Goal: Task Accomplishment & Management: Complete application form

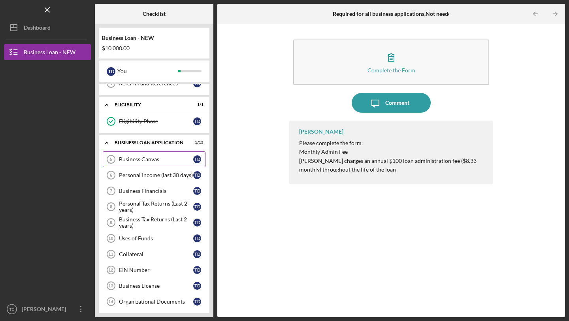
scroll to position [74, 0]
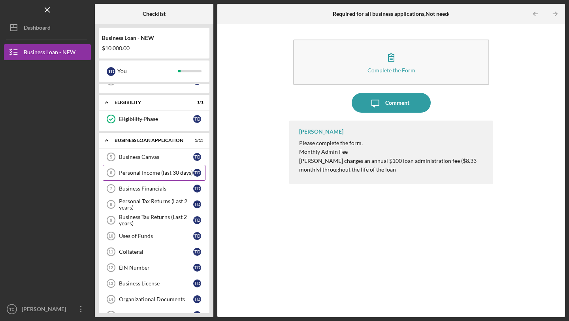
click at [149, 175] on div "Personal Income (last 30 days)" at bounding box center [156, 173] width 74 height 6
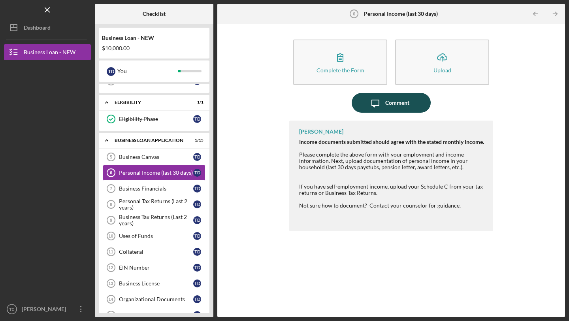
click at [383, 103] on icon "Icon/Message" at bounding box center [376, 103] width 20 height 20
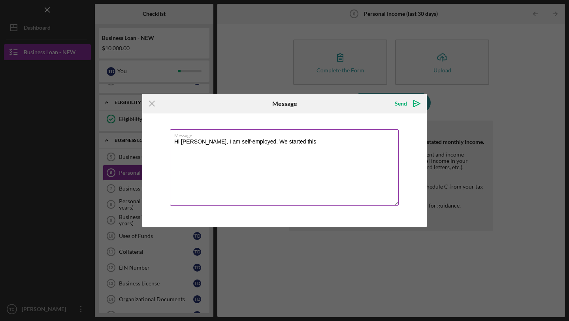
click at [251, 142] on textarea "Hi [PERSON_NAME], I am self-employed. We started this" at bounding box center [284, 167] width 229 height 76
click at [292, 140] on textarea "Hi [PERSON_NAME], I am self-employed. I started this" at bounding box center [284, 167] width 229 height 76
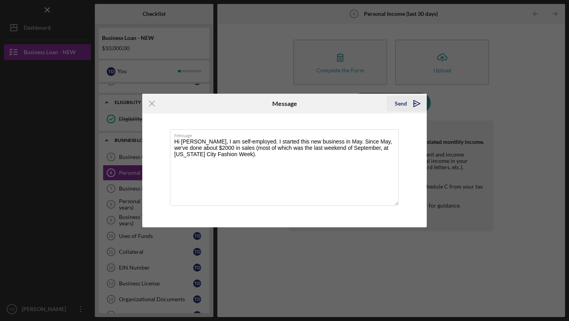
type textarea "Hi [PERSON_NAME], I am self-employed. I started this new business in May. Since…"
click at [409, 104] on icon "Icon/icon-invite-send" at bounding box center [417, 104] width 20 height 20
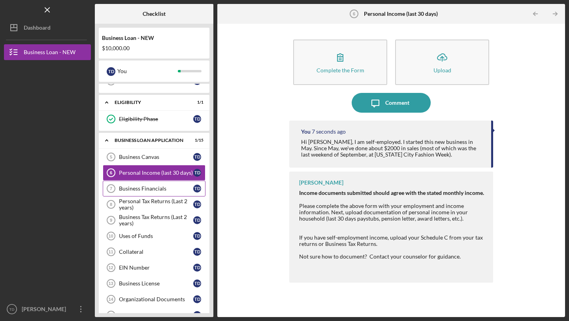
click at [137, 191] on div "Business Financials" at bounding box center [156, 188] width 74 height 6
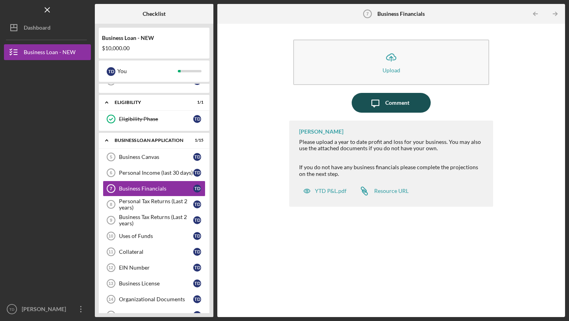
click at [401, 104] on div "Comment" at bounding box center [398, 103] width 24 height 20
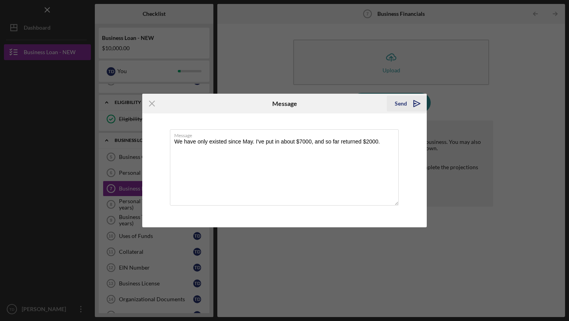
type textarea "We have only existed since May. I've put in about $7000, and so far returned $2…"
click at [404, 104] on div "Send" at bounding box center [401, 104] width 12 height 16
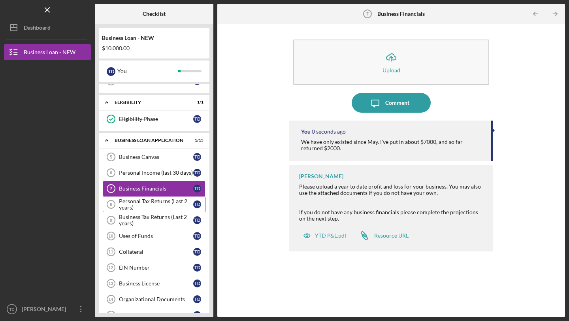
click at [146, 203] on div "Personal Tax Returns (Last 2 years)" at bounding box center [156, 204] width 74 height 13
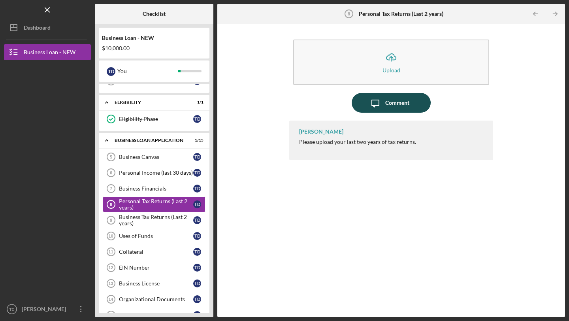
click at [379, 102] on icon "button" at bounding box center [375, 103] width 7 height 7
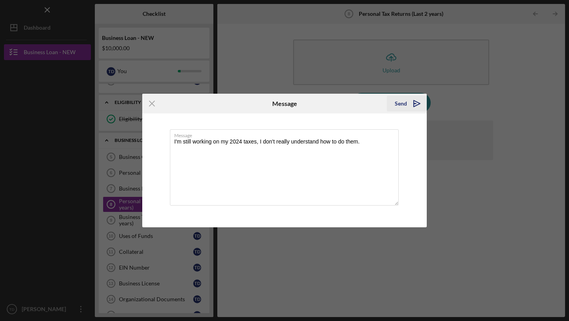
type textarea "I'm still working on my 2024 taxes, I don't really understand how to do them."
click at [416, 105] on icon "Icon/icon-invite-send" at bounding box center [417, 104] width 20 height 20
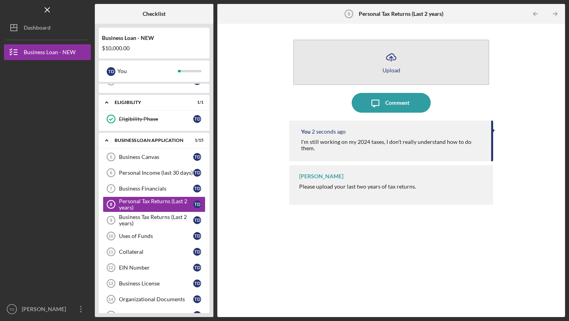
drag, startPoint x: 392, startPoint y: 105, endPoint x: 300, endPoint y: 81, distance: 95.6
click at [301, 81] on div "Icon/Upload Upload Icon/Message Comment You 2 seconds ago I'm still working on …" at bounding box center [391, 171] width 204 height 286
click at [388, 54] on icon "Icon/Upload" at bounding box center [392, 57] width 20 height 20
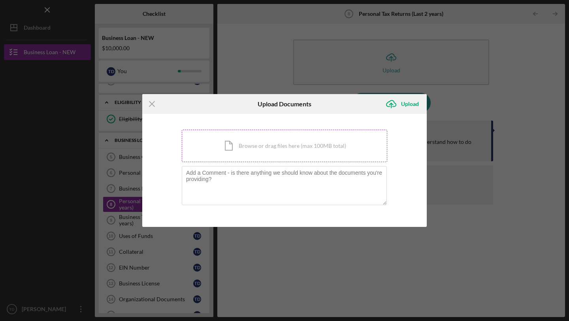
click at [255, 148] on div "Icon/Document Browse or drag files here (max 100MB total) Tap to choose files o…" at bounding box center [285, 146] width 206 height 32
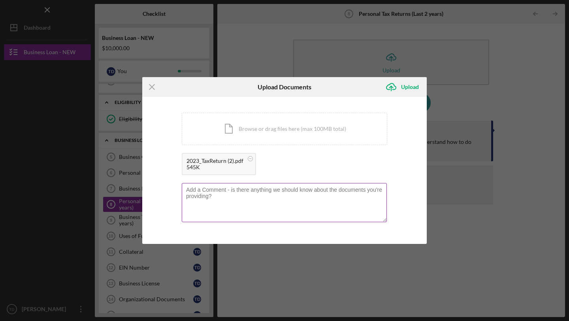
click at [272, 192] on textarea at bounding box center [284, 202] width 205 height 39
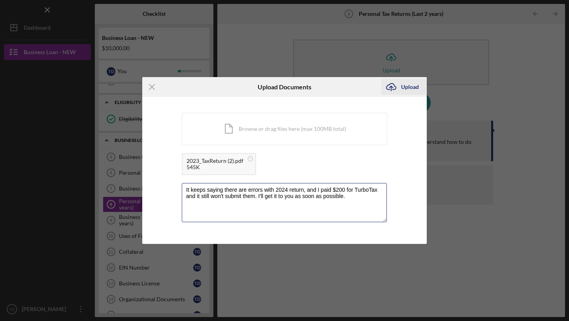
type textarea "It keeps saying there are errors with 2024 return, and I paid $200 for TurboTax…"
click at [407, 88] on div "Upload" at bounding box center [410, 87] width 18 height 16
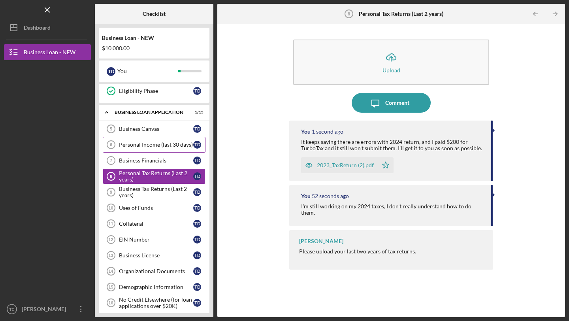
scroll to position [107, 0]
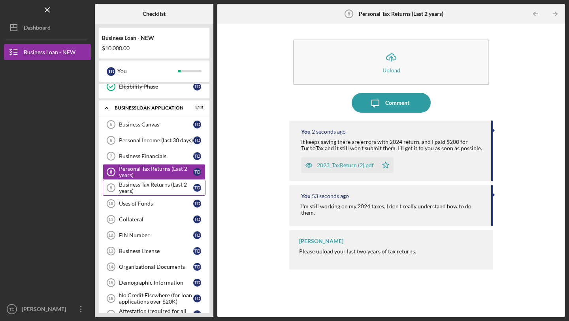
click at [141, 188] on div "Business Tax Returns (Last 2 years)" at bounding box center [156, 188] width 74 height 13
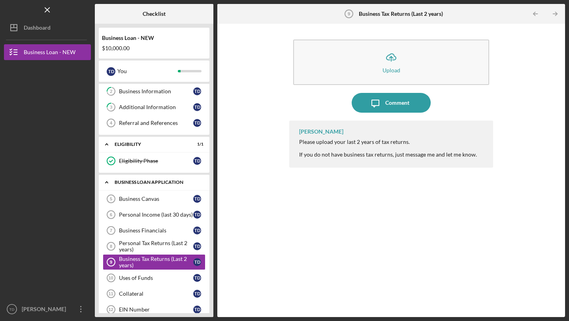
scroll to position [42, 0]
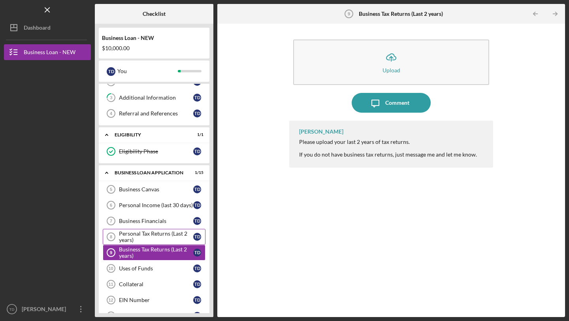
click at [140, 242] on div "Personal Tax Returns (Last 2 years)" at bounding box center [156, 237] width 74 height 13
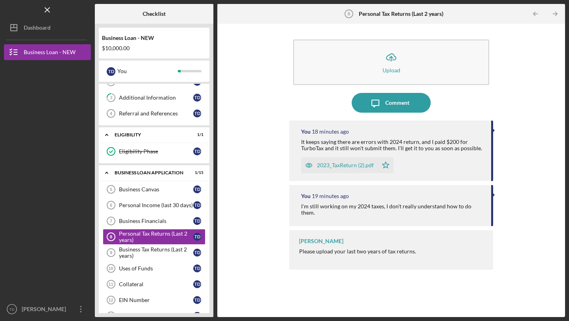
click at [446, 203] on div "I'm still working on my 2024 taxes, I don't really understand how to do them." at bounding box center [392, 209] width 182 height 13
click at [429, 168] on div "2023_TaxReturn (2).pdf Icon/Star" at bounding box center [392, 163] width 182 height 20
click at [398, 251] on div "[PERSON_NAME] Please upload your last two years of tax returns." at bounding box center [391, 250] width 204 height 40
click at [403, 201] on div "You 19 minutes ago I'm still working on my 2024 taxes, I don't really understan…" at bounding box center [391, 205] width 204 height 41
click at [391, 237] on div "[PERSON_NAME] Please upload your last two years of tax returns." at bounding box center [391, 250] width 204 height 40
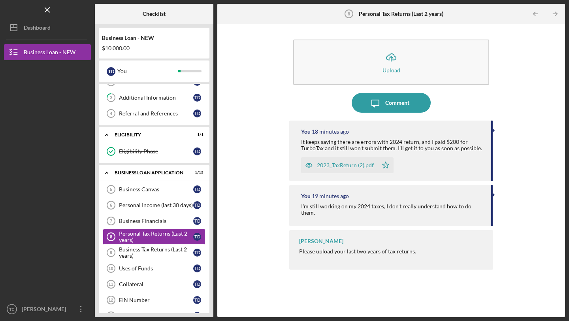
click at [365, 236] on div "[PERSON_NAME] Please upload your last two years of tax returns." at bounding box center [391, 250] width 204 height 40
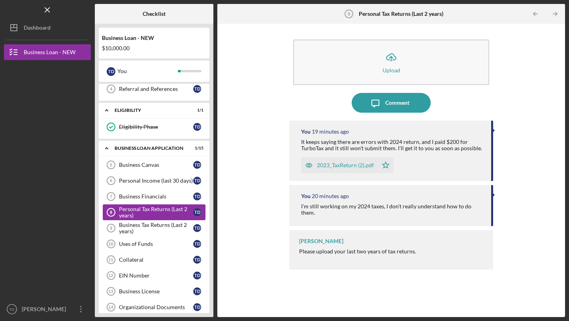
scroll to position [67, 0]
click at [145, 229] on div "Business Tax Returns (Last 2 years)" at bounding box center [156, 227] width 74 height 13
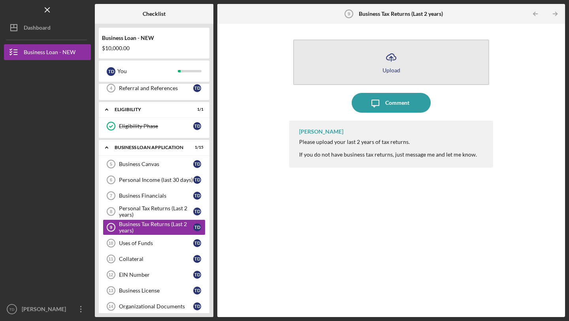
click at [394, 66] on icon "Icon/Upload" at bounding box center [392, 57] width 20 height 20
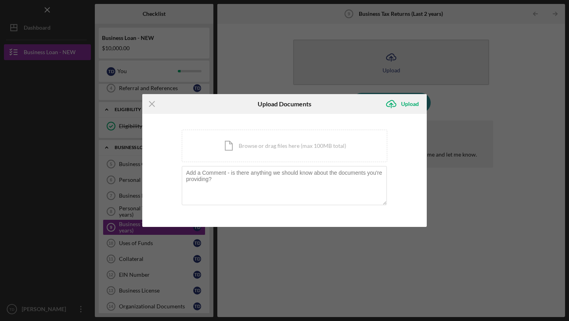
click at [394, 70] on div "Icon/Menu Close Upload Documents Icon/Upload Upload You're uploading documents …" at bounding box center [284, 160] width 569 height 321
click at [154, 105] on icon "Icon/Menu Close" at bounding box center [152, 104] width 20 height 20
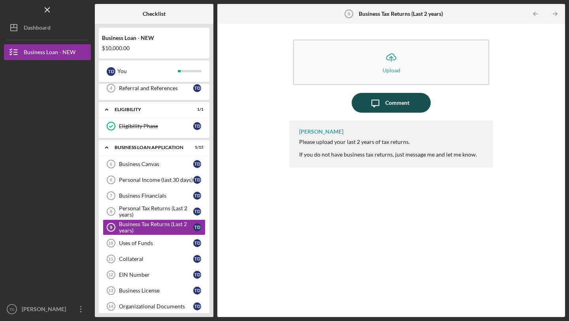
click at [376, 103] on icon "Icon/Message" at bounding box center [376, 103] width 20 height 20
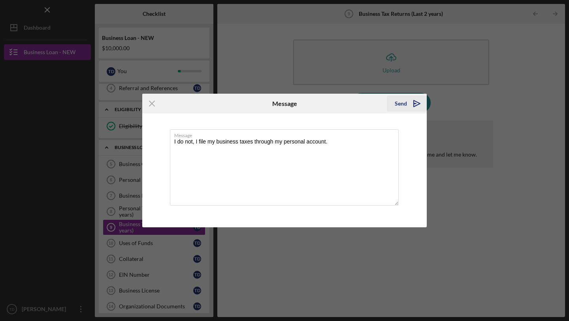
type textarea "I do not, I file my business taxes through my personal account."
click at [409, 106] on icon "Icon/icon-invite-send" at bounding box center [417, 104] width 20 height 20
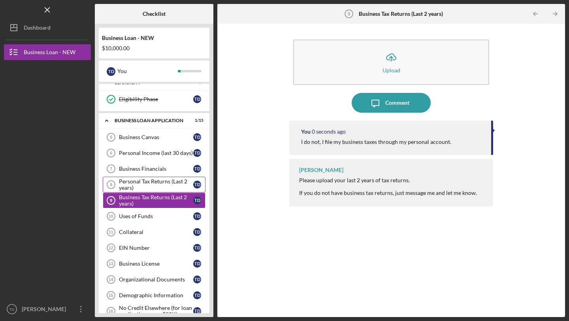
scroll to position [96, 0]
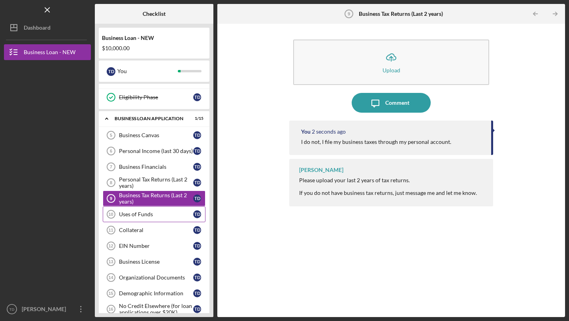
click at [135, 212] on div "Uses of Funds" at bounding box center [156, 214] width 74 height 6
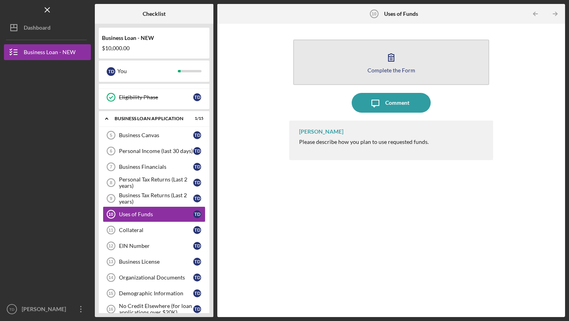
click at [397, 66] on icon "button" at bounding box center [392, 57] width 20 height 20
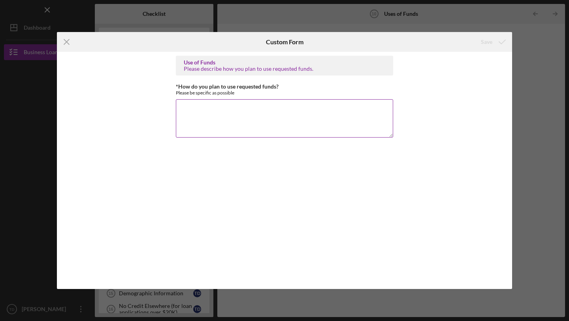
click at [246, 115] on textarea "*How do you plan to use requested funds?" at bounding box center [285, 118] width 218 height 38
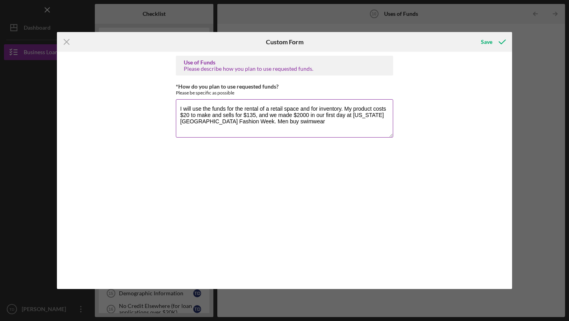
drag, startPoint x: 274, startPoint y: 123, endPoint x: 221, endPoint y: 123, distance: 53.0
click at [222, 123] on textarea "I will use the funds for the rental of a retail space and for inventory. My pro…" at bounding box center [285, 118] width 218 height 38
click at [374, 123] on textarea "I will use the funds for the rental of a retail space and for inventory. My pro…" at bounding box center [285, 118] width 218 height 38
click at [337, 127] on textarea "I will use the funds for the rental of a retail space and for inventory. My pro…" at bounding box center [285, 118] width 218 height 38
type textarea "I will use the funds for the rental of a retail space and for inventory. My pro…"
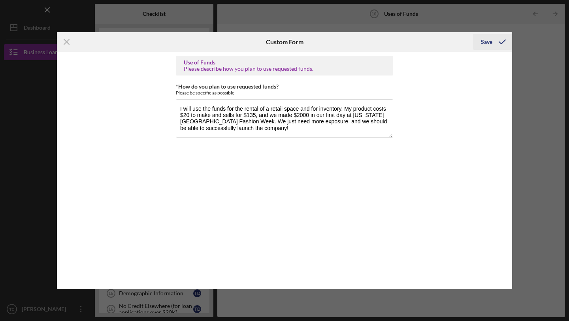
click at [494, 44] on icon "submit" at bounding box center [503, 42] width 20 height 20
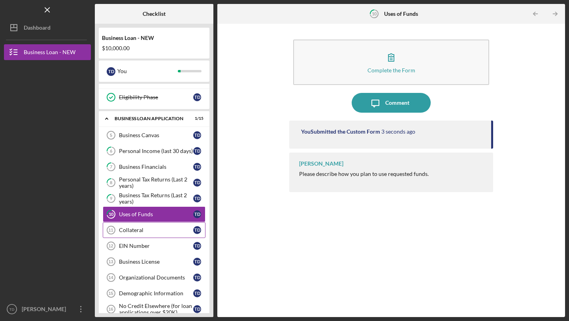
click at [136, 231] on div "Collateral" at bounding box center [156, 230] width 74 height 6
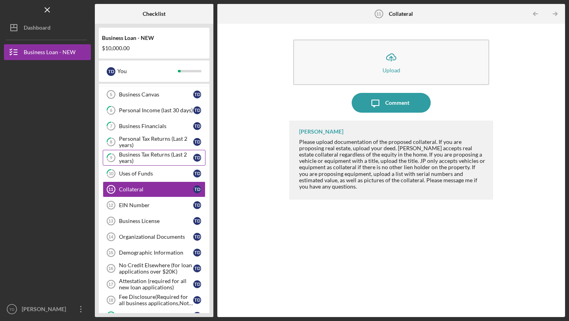
scroll to position [140, 0]
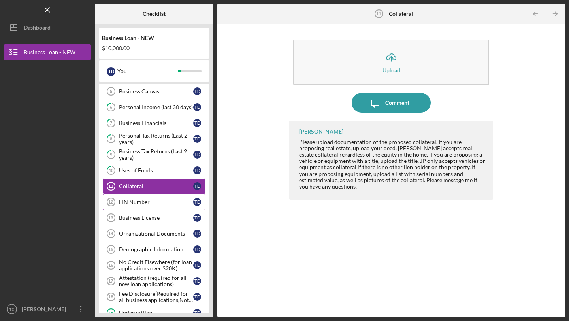
click at [149, 205] on div "EIN Number" at bounding box center [156, 202] width 74 height 6
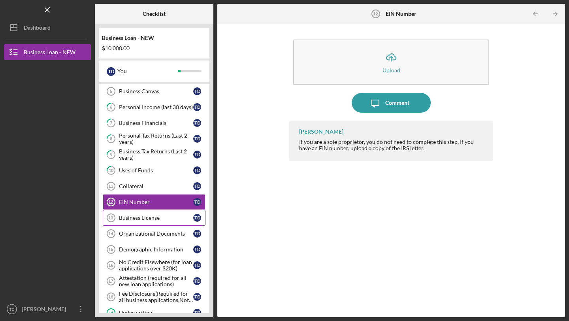
click at [157, 219] on div "Business License" at bounding box center [156, 218] width 74 height 6
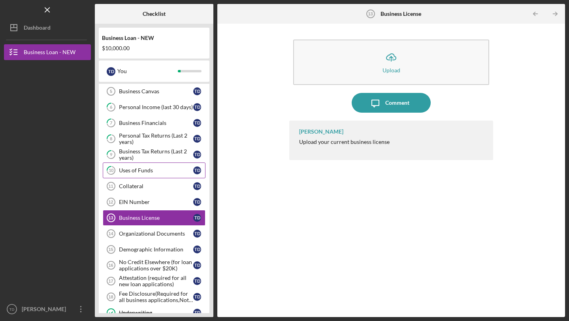
click at [153, 170] on div "Uses of Funds" at bounding box center [156, 170] width 74 height 6
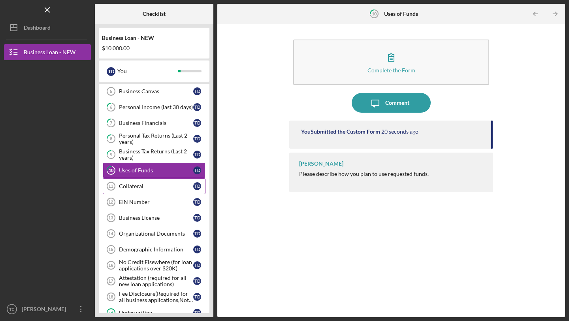
click at [149, 185] on div "Collateral" at bounding box center [156, 186] width 74 height 6
